Goal: Task Accomplishment & Management: Manage account settings

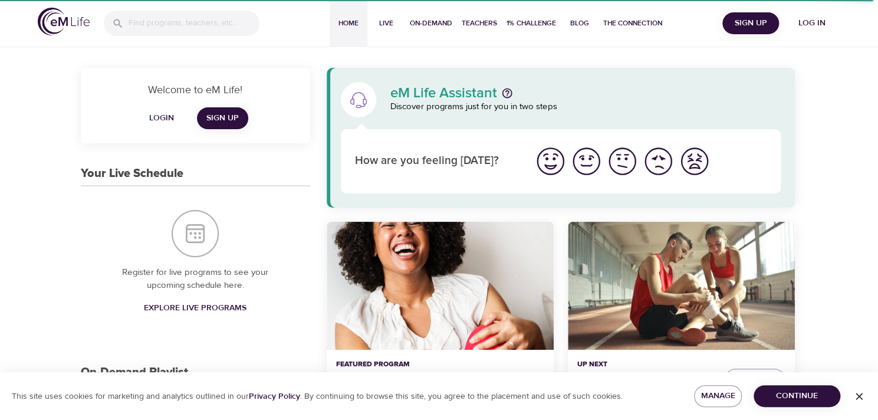
click at [860, 397] on icon "button" at bounding box center [859, 396] width 12 height 12
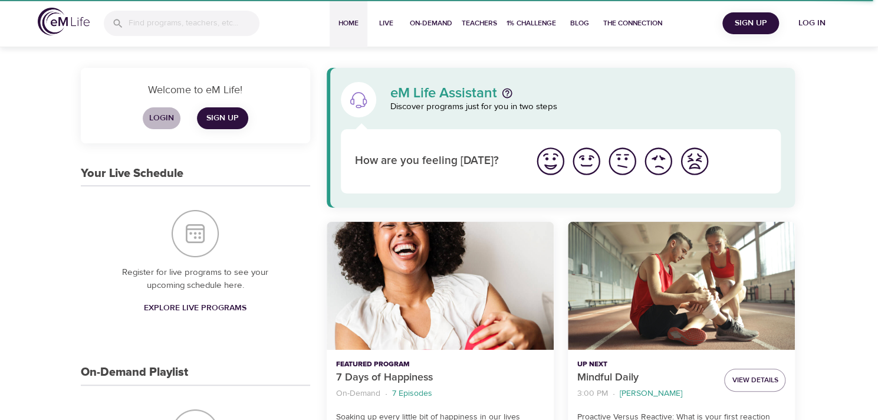
click at [167, 119] on span "Login" at bounding box center [161, 118] width 28 height 15
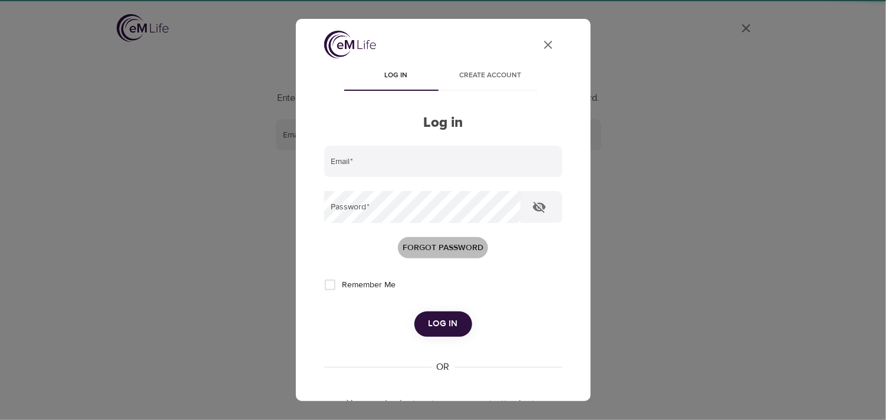
click at [443, 242] on span "Forgot password" at bounding box center [443, 248] width 81 height 15
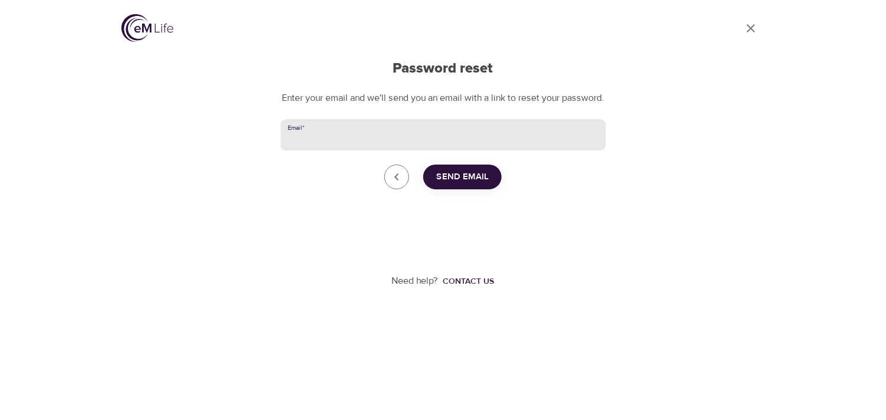
click at [419, 147] on input "Email   *" at bounding box center [444, 135] width 326 height 32
type input "[EMAIL_ADDRESS][DOMAIN_NAME]"
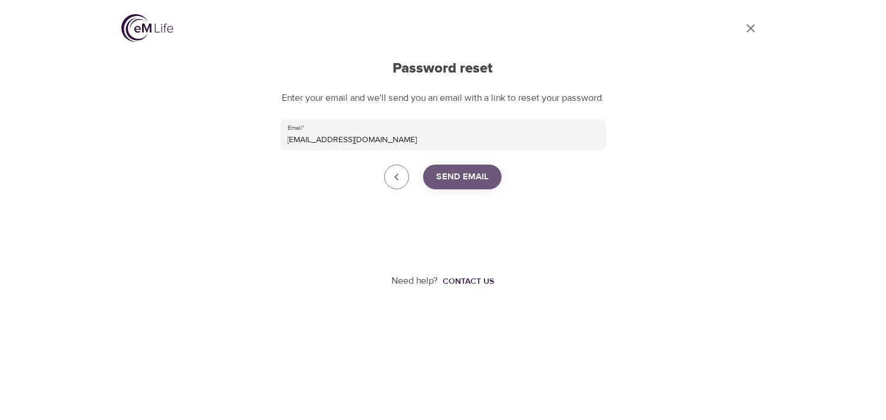
click at [469, 185] on span "Send Email" at bounding box center [462, 176] width 52 height 15
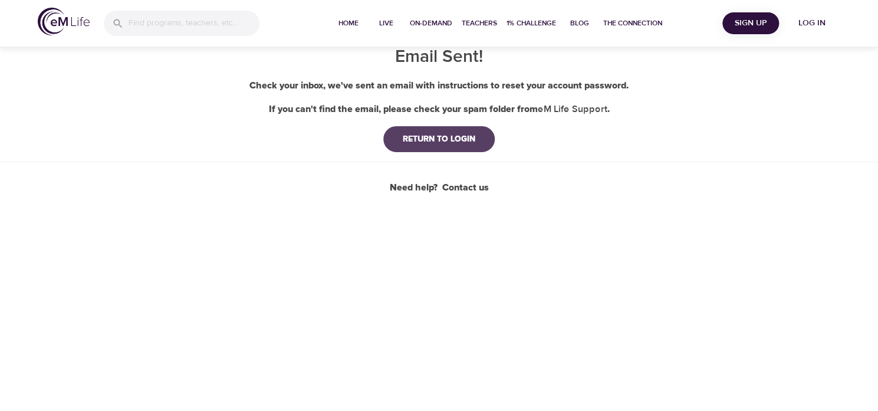
click at [433, 134] on div "RETURN TO LOGIN" at bounding box center [438, 139] width 91 height 12
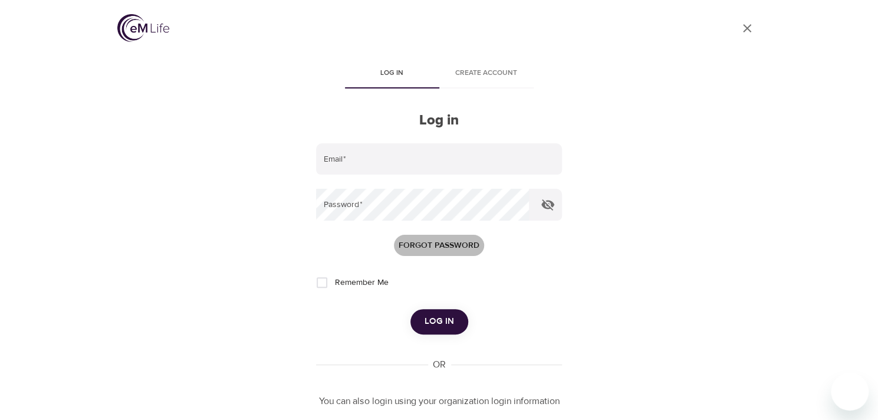
click at [435, 241] on span "Forgot password" at bounding box center [439, 245] width 81 height 15
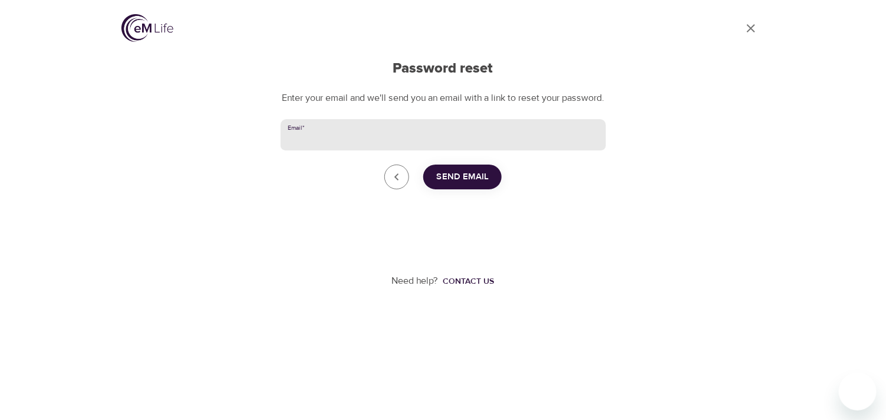
click at [384, 151] on input "Email   *" at bounding box center [444, 135] width 326 height 32
type input "[PERSON_NAME][EMAIL_ADDRESS][PERSON_NAME][DOMAIN_NAME]"
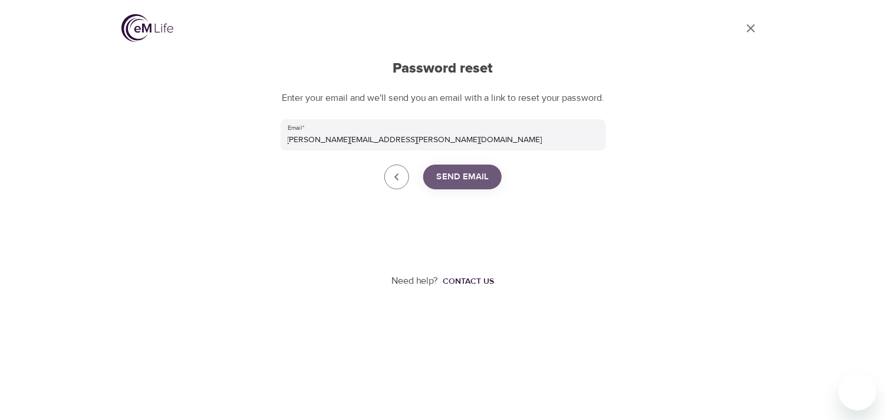
click at [469, 185] on span "Send Email" at bounding box center [462, 176] width 52 height 15
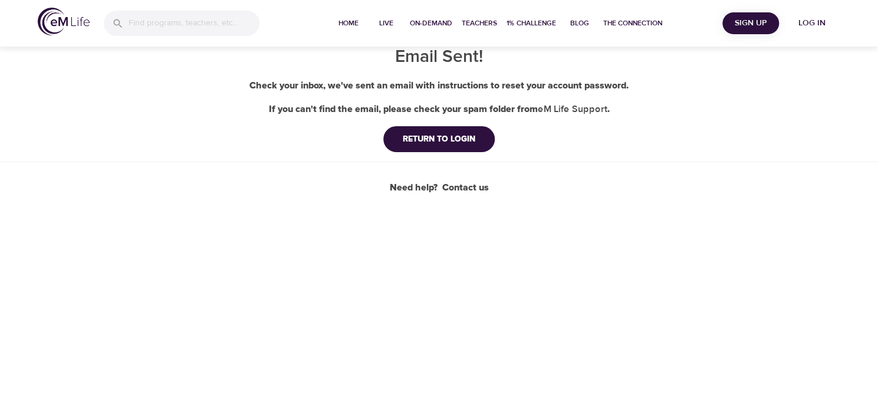
click at [45, 24] on img at bounding box center [64, 22] width 52 height 28
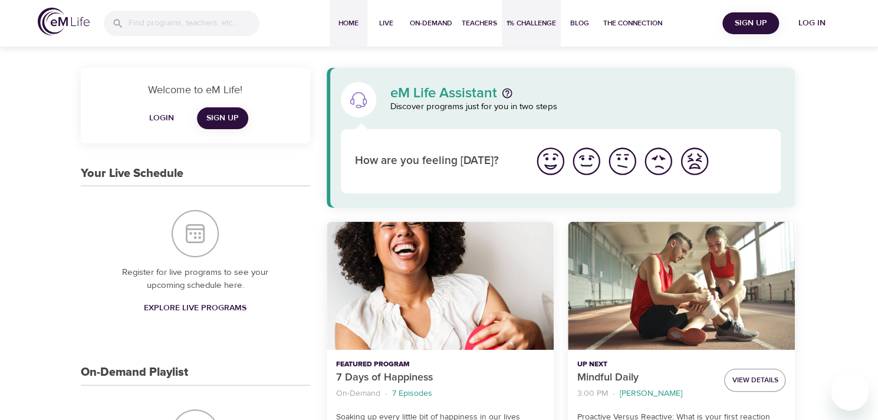
click at [522, 20] on span "1% Challenge" at bounding box center [532, 23] width 50 height 12
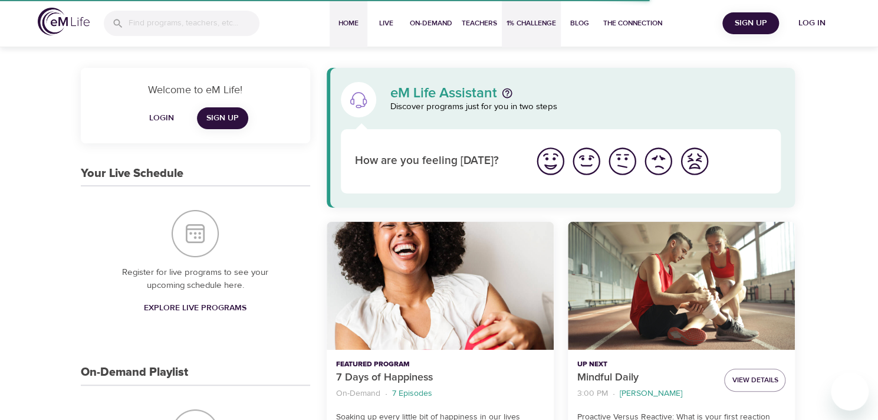
click at [522, 20] on span "1% Challenge" at bounding box center [532, 23] width 50 height 12
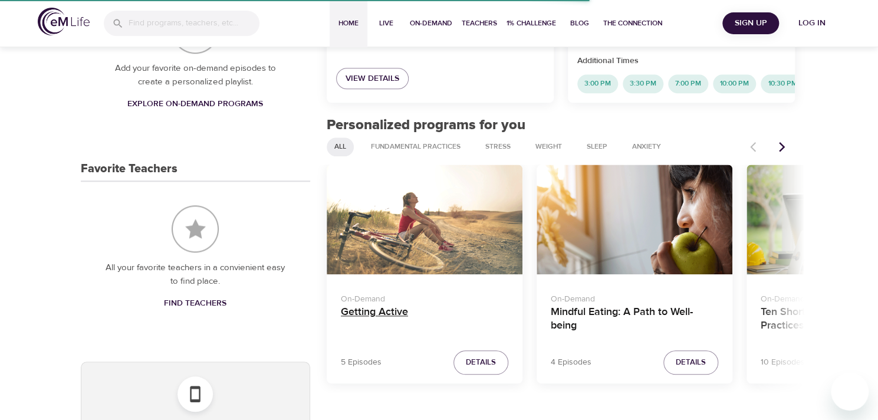
scroll to position [472, 0]
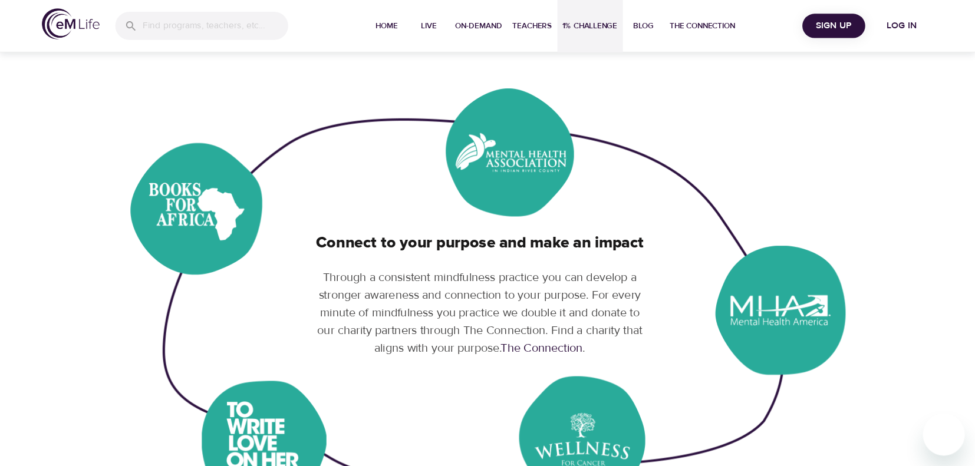
scroll to position [590, 0]
